Goal: Navigation & Orientation: Find specific page/section

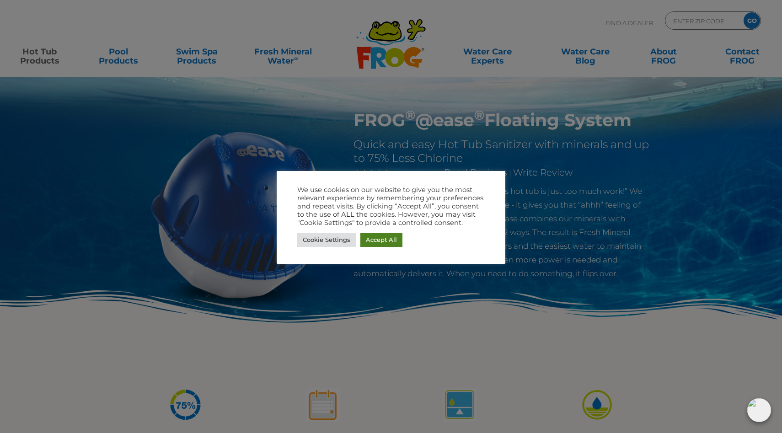
click at [375, 236] on link "Accept All" at bounding box center [382, 240] width 42 height 14
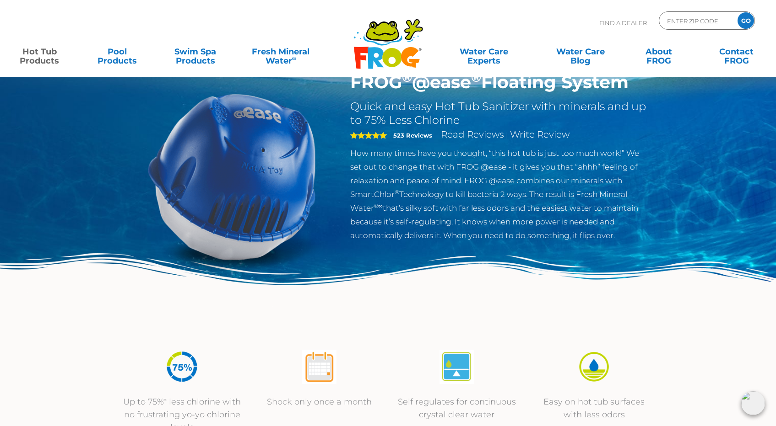
scroll to position [43, 0]
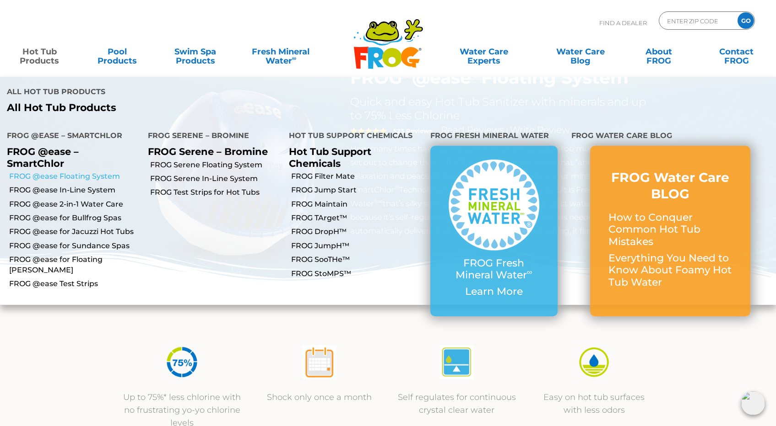
click at [68, 172] on link "FROG @ease Floating System" at bounding box center [75, 177] width 132 height 10
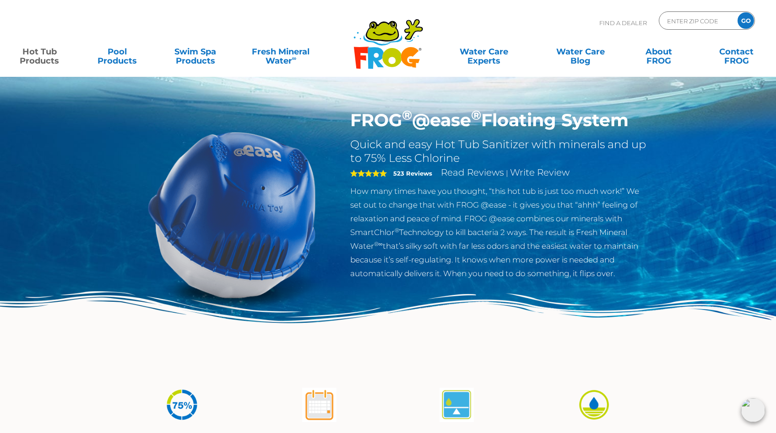
click at [662, 19] on div "ENTER ZIP CODE GO" at bounding box center [706, 20] width 96 height 18
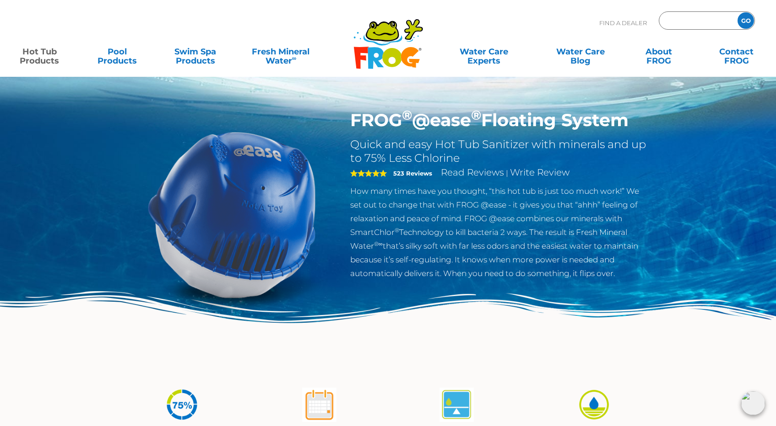
click at [667, 20] on input "Zip Code Form" at bounding box center [697, 20] width 62 height 13
type input "94550"
click at [742, 20] on input "GO" at bounding box center [745, 20] width 16 height 16
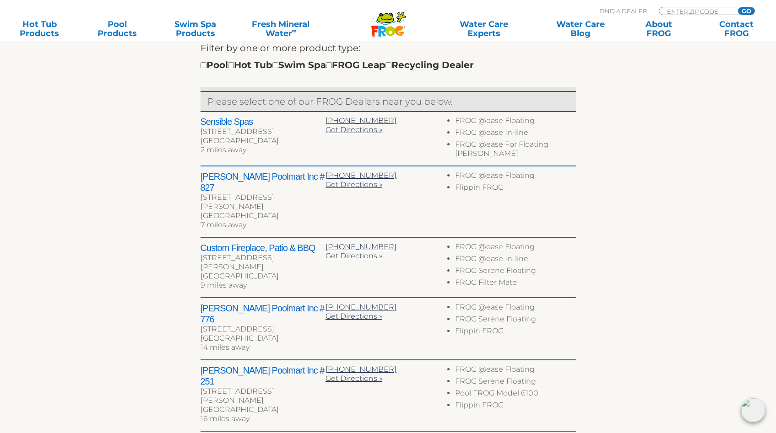
scroll to position [331, 0]
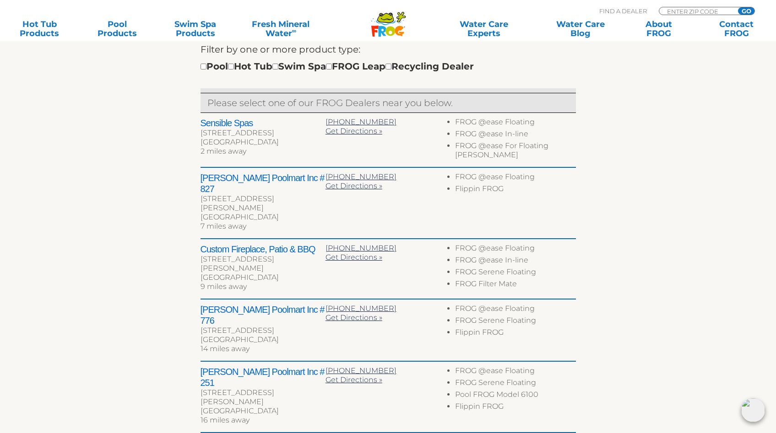
click at [228, 128] on h2 "Sensible Spas" at bounding box center [262, 123] width 125 height 11
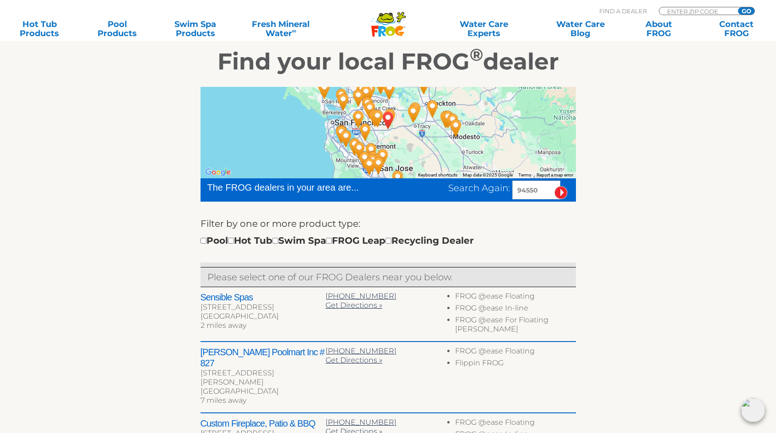
scroll to position [115, 0]
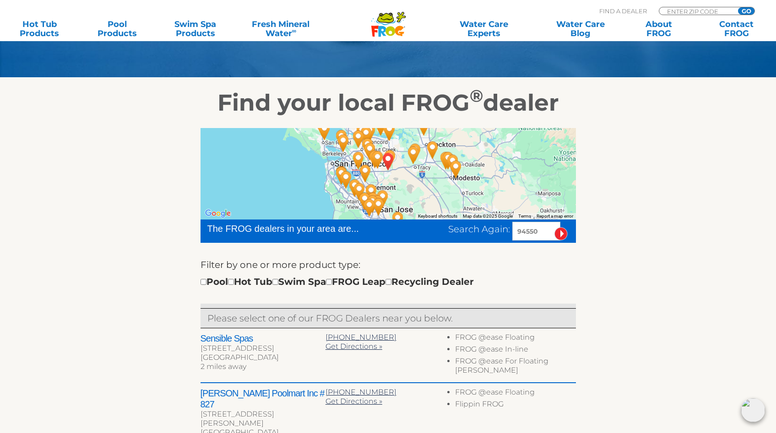
click at [470, 167] on div at bounding box center [387, 174] width 375 height 92
click at [410, 195] on div at bounding box center [387, 174] width 375 height 92
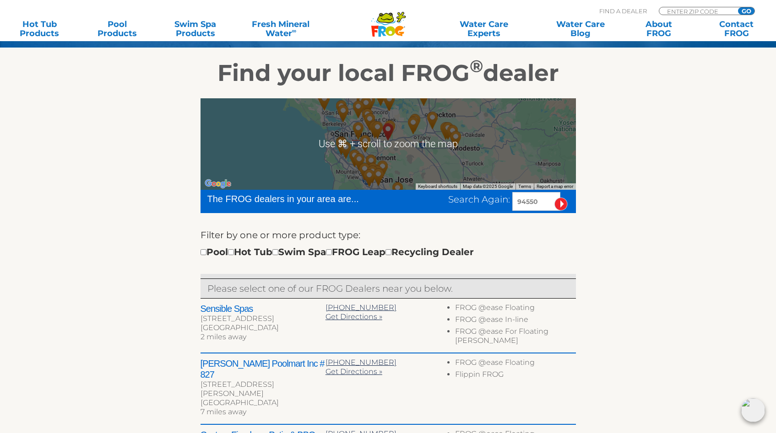
scroll to position [156, 0]
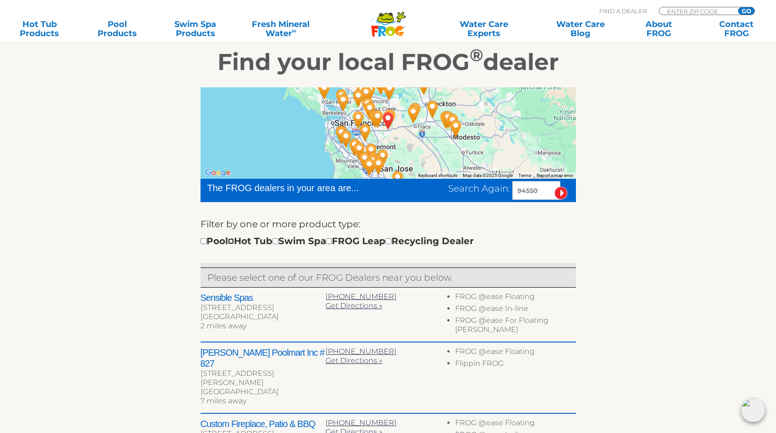
click at [234, 242] on input "checkbox" at bounding box center [231, 241] width 6 height 6
checkbox input "true"
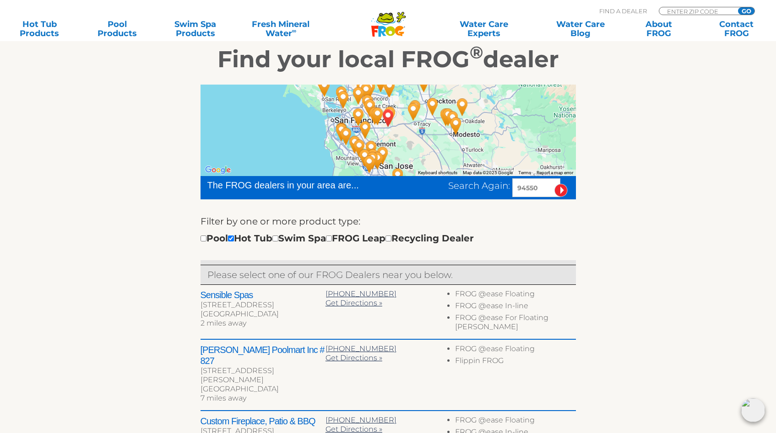
scroll to position [157, 0]
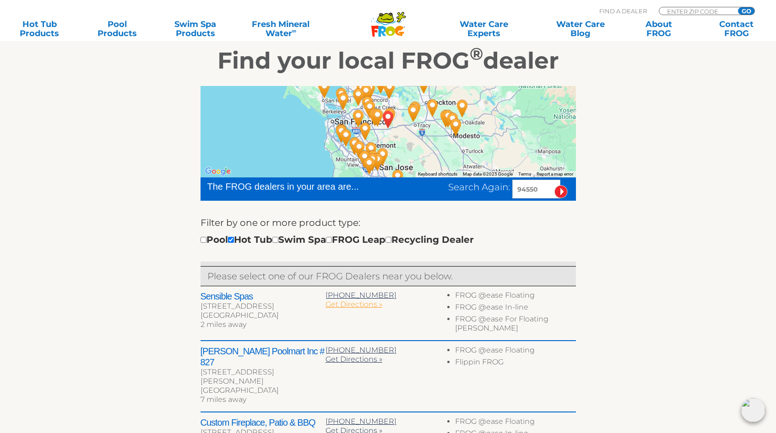
click at [364, 304] on span "Get Directions »" at bounding box center [353, 304] width 57 height 9
